Goal: Task Accomplishment & Management: Use online tool/utility

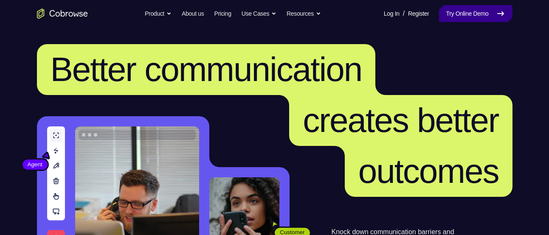
click at [445, 15] on link "Try Online Demo" at bounding box center [475, 13] width 73 height 17
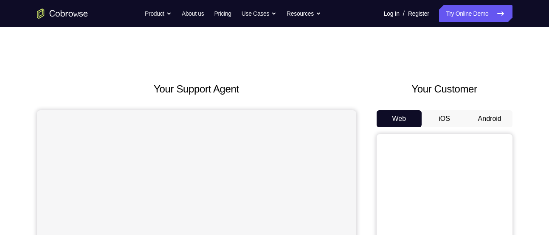
click at [479, 124] on button "Android" at bounding box center [489, 118] width 45 height 17
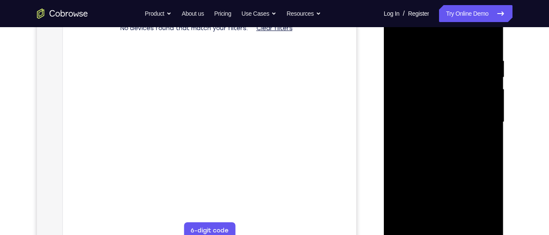
scroll to position [182, 0]
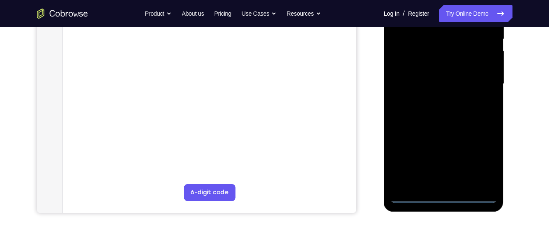
click at [446, 200] on div at bounding box center [443, 84] width 107 height 238
click at [481, 163] on div at bounding box center [443, 84] width 107 height 238
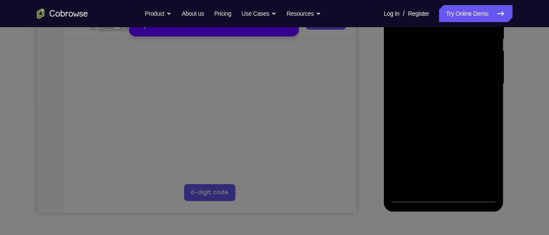
scroll to position [148, 0]
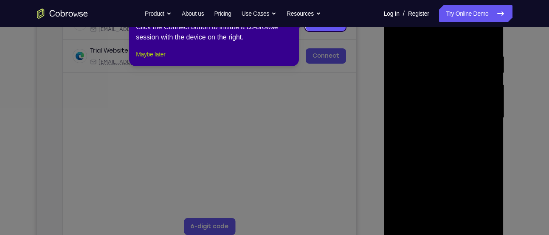
click at [155, 59] on button "Maybe later" at bounding box center [150, 54] width 29 height 10
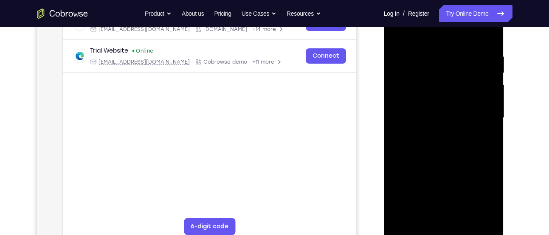
click at [425, 30] on div at bounding box center [443, 118] width 107 height 238
click at [475, 113] on div at bounding box center [443, 118] width 107 height 238
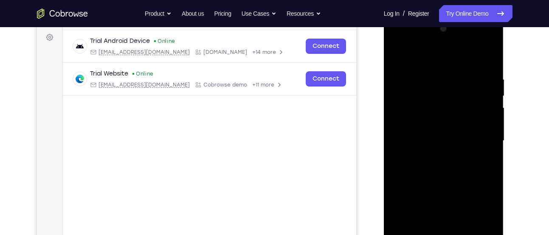
scroll to position [122, 0]
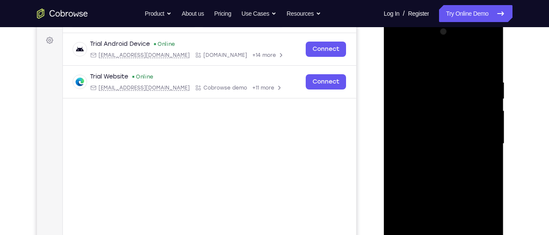
click at [431, 159] on div at bounding box center [443, 144] width 107 height 238
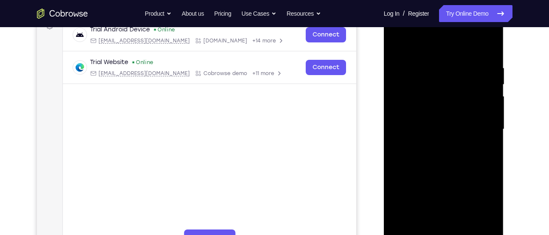
click at [452, 123] on div at bounding box center [443, 130] width 107 height 238
click at [417, 107] on div at bounding box center [443, 130] width 107 height 238
click at [413, 129] on div at bounding box center [443, 130] width 107 height 238
click at [429, 153] on div at bounding box center [443, 130] width 107 height 238
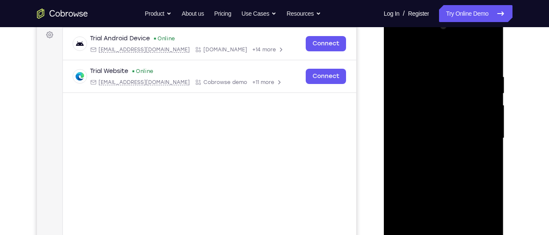
scroll to position [126, 0]
click at [428, 160] on div at bounding box center [443, 139] width 107 height 238
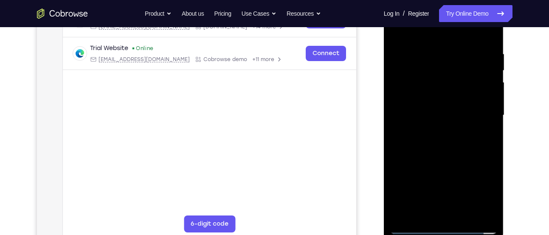
scroll to position [169, 0]
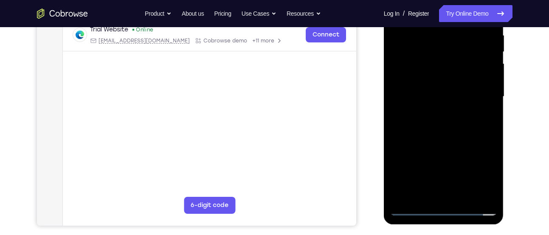
click at [447, 137] on div at bounding box center [443, 97] width 107 height 238
drag, startPoint x: 460, startPoint y: 177, endPoint x: 468, endPoint y: 141, distance: 37.5
click at [468, 141] on div at bounding box center [443, 97] width 107 height 238
click at [463, 193] on div at bounding box center [443, 97] width 107 height 238
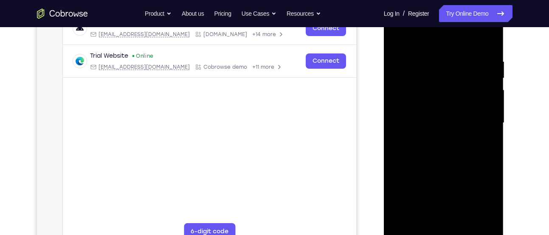
scroll to position [142, 0]
click at [444, 173] on div at bounding box center [443, 124] width 107 height 238
click at [431, 147] on div at bounding box center [443, 124] width 107 height 238
drag, startPoint x: 449, startPoint y: 171, endPoint x: 447, endPoint y: 104, distance: 67.1
click at [447, 104] on div at bounding box center [443, 124] width 107 height 238
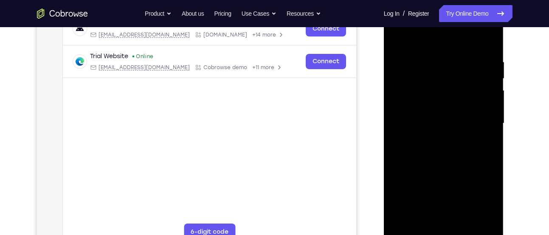
click at [396, 38] on div at bounding box center [443, 124] width 107 height 238
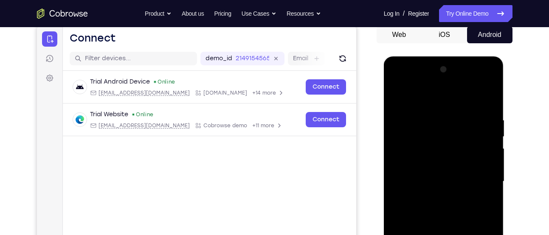
scroll to position [81, 0]
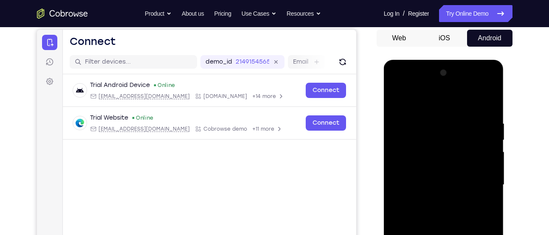
drag, startPoint x: 475, startPoint y: 115, endPoint x: 474, endPoint y: 150, distance: 34.8
click at [474, 150] on div at bounding box center [443, 185] width 107 height 238
drag, startPoint x: 483, startPoint y: 118, endPoint x: 410, endPoint y: 122, distance: 73.9
click at [410, 122] on div at bounding box center [443, 185] width 107 height 238
drag, startPoint x: 474, startPoint y: 123, endPoint x: 412, endPoint y: 117, distance: 62.7
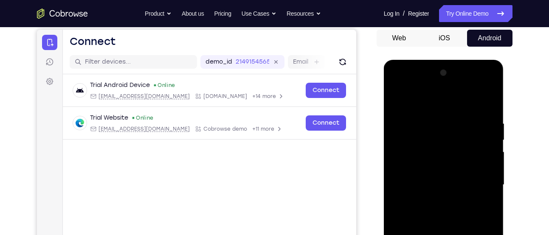
click at [412, 117] on div at bounding box center [443, 185] width 107 height 238
drag, startPoint x: 475, startPoint y: 123, endPoint x: 427, endPoint y: 115, distance: 48.4
click at [427, 115] on div at bounding box center [443, 185] width 107 height 238
drag, startPoint x: 472, startPoint y: 120, endPoint x: 433, endPoint y: 121, distance: 39.5
click at [433, 121] on div at bounding box center [443, 185] width 107 height 238
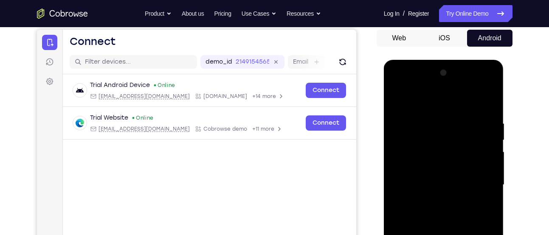
drag, startPoint x: 475, startPoint y: 126, endPoint x: 421, endPoint y: 125, distance: 54.3
click at [421, 125] on div at bounding box center [443, 185] width 107 height 238
drag, startPoint x: 450, startPoint y: 177, endPoint x: 455, endPoint y: 76, distance: 101.5
click at [455, 76] on div at bounding box center [443, 185] width 107 height 238
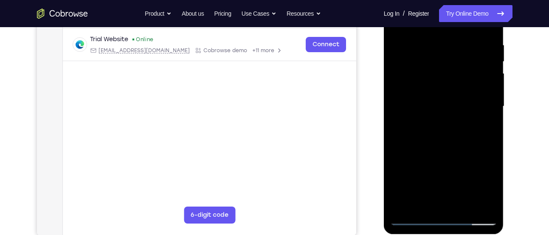
scroll to position [161, 0]
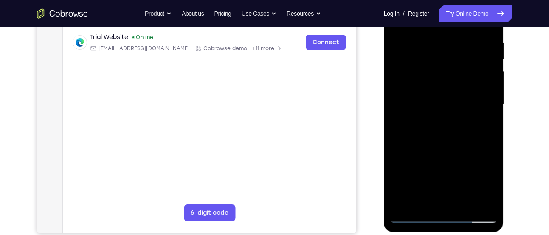
drag, startPoint x: 448, startPoint y: 137, endPoint x: 450, endPoint y: 56, distance: 81.1
click at [450, 56] on div at bounding box center [443, 105] width 107 height 238
drag, startPoint x: 441, startPoint y: 179, endPoint x: 453, endPoint y: 77, distance: 102.1
click at [453, 77] on div at bounding box center [443, 105] width 107 height 238
drag, startPoint x: 445, startPoint y: 171, endPoint x: 452, endPoint y: 71, distance: 100.0
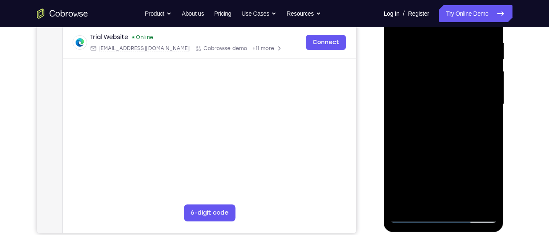
click at [452, 71] on div at bounding box center [443, 105] width 107 height 238
drag, startPoint x: 443, startPoint y: 172, endPoint x: 454, endPoint y: 66, distance: 106.7
click at [454, 66] on div at bounding box center [443, 105] width 107 height 238
drag, startPoint x: 447, startPoint y: 145, endPoint x: 452, endPoint y: 61, distance: 84.2
click at [452, 61] on div at bounding box center [443, 105] width 107 height 238
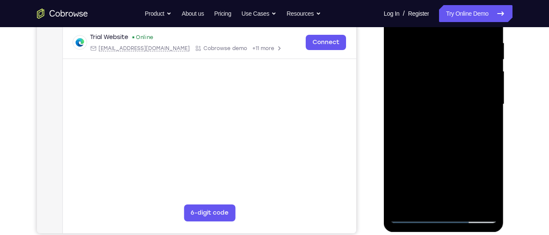
drag, startPoint x: 443, startPoint y: 168, endPoint x: 461, endPoint y: 52, distance: 117.6
click at [461, 52] on div at bounding box center [443, 105] width 107 height 238
drag, startPoint x: 450, startPoint y: 162, endPoint x: 451, endPoint y: 42, distance: 120.1
click at [451, 42] on div at bounding box center [443, 105] width 107 height 238
drag, startPoint x: 431, startPoint y: 135, endPoint x: 432, endPoint y: 21, distance: 113.7
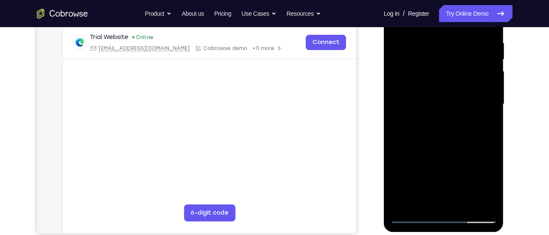
click at [432, 21] on div at bounding box center [443, 105] width 107 height 238
drag, startPoint x: 430, startPoint y: 165, endPoint x: 432, endPoint y: 94, distance: 71.8
click at [432, 94] on div at bounding box center [443, 105] width 107 height 238
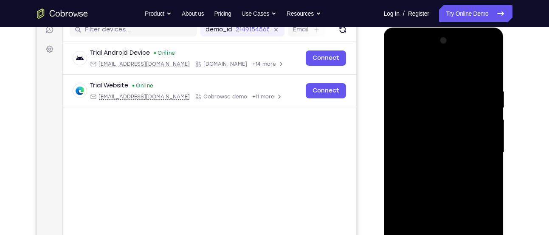
scroll to position [149, 0]
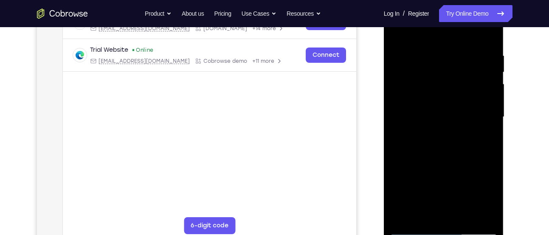
drag, startPoint x: 456, startPoint y: 179, endPoint x: 460, endPoint y: 77, distance: 101.9
click at [460, 77] on div at bounding box center [443, 117] width 107 height 238
drag, startPoint x: 449, startPoint y: 166, endPoint x: 432, endPoint y: 40, distance: 127.1
click at [432, 40] on div at bounding box center [443, 117] width 107 height 238
drag, startPoint x: 458, startPoint y: 180, endPoint x: 453, endPoint y: 107, distance: 73.2
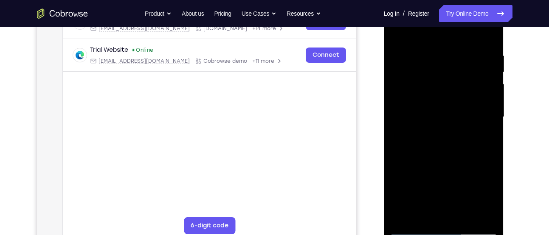
click at [453, 107] on div at bounding box center [443, 117] width 107 height 238
drag, startPoint x: 464, startPoint y: 152, endPoint x: 467, endPoint y: 84, distance: 67.5
click at [467, 84] on div at bounding box center [443, 117] width 107 height 238
click at [484, 218] on div at bounding box center [443, 117] width 107 height 238
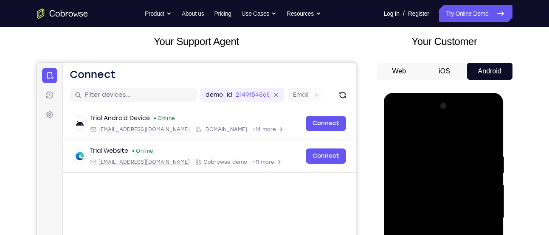
scroll to position [47, 0]
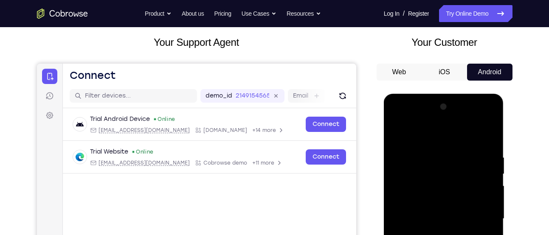
click at [397, 132] on div at bounding box center [443, 219] width 107 height 238
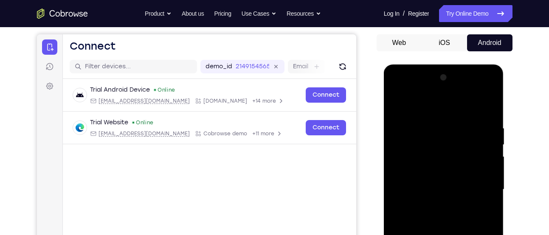
scroll to position [115, 0]
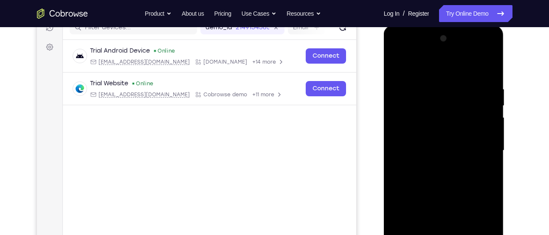
drag, startPoint x: 421, startPoint y: 173, endPoint x: 427, endPoint y: 102, distance: 70.7
click at [427, 102] on div at bounding box center [443, 151] width 107 height 238
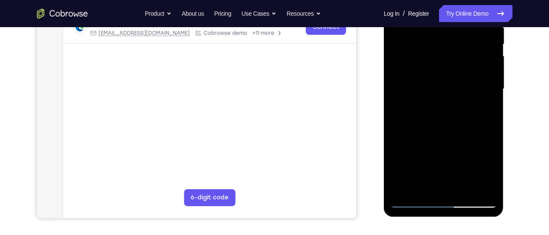
drag, startPoint x: 410, startPoint y: 168, endPoint x: 406, endPoint y: 72, distance: 96.4
click at [406, 72] on div at bounding box center [443, 89] width 107 height 238
click at [407, 169] on div at bounding box center [443, 89] width 107 height 238
click at [419, 103] on div at bounding box center [443, 89] width 107 height 238
